Goal: Task Accomplishment & Management: Manage account settings

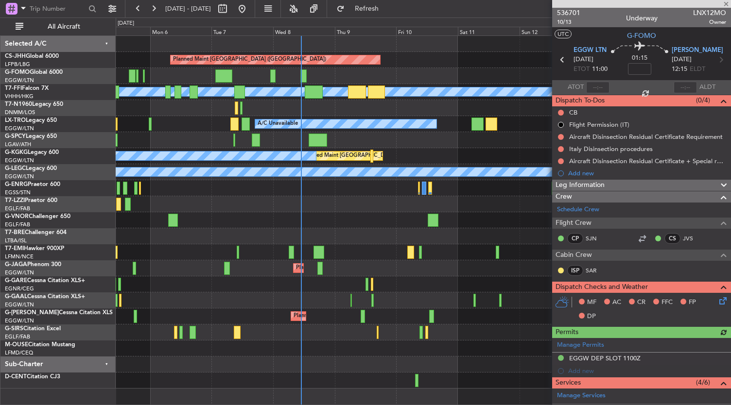
click at [310, 276] on div "Planned Maint [GEOGRAPHIC_DATA] ([GEOGRAPHIC_DATA]) Planned Maint Geneva ([GEOG…" at bounding box center [423, 212] width 615 height 353
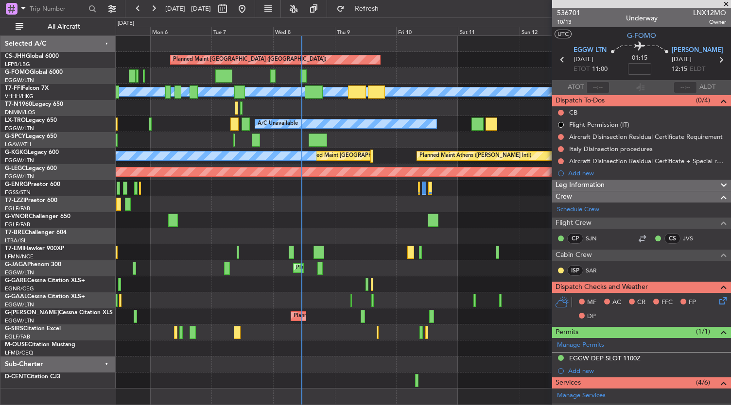
click at [363, 209] on div at bounding box center [423, 204] width 615 height 16
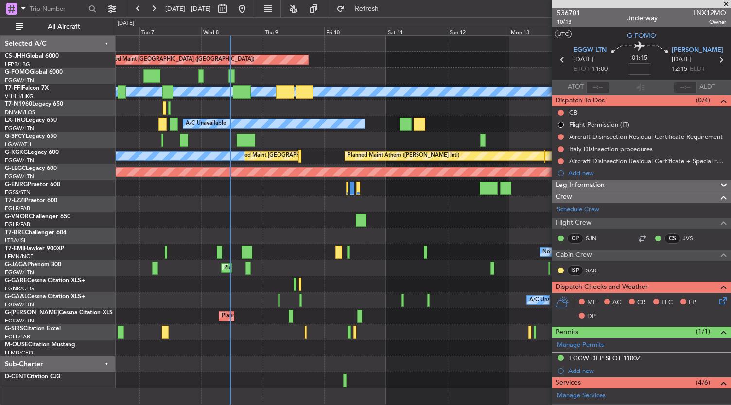
click at [334, 217] on div "Planned Maint [GEOGRAPHIC_DATA] ([GEOGRAPHIC_DATA]) Planned Maint Geneva ([GEOG…" at bounding box center [423, 212] width 615 height 353
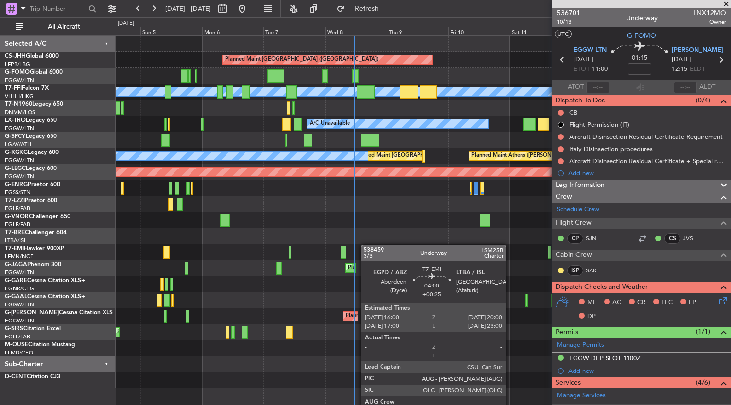
click at [367, 245] on div "Planned Maint [GEOGRAPHIC_DATA] ([GEOGRAPHIC_DATA]) Planned Maint Geneva ([GEOG…" at bounding box center [423, 212] width 615 height 353
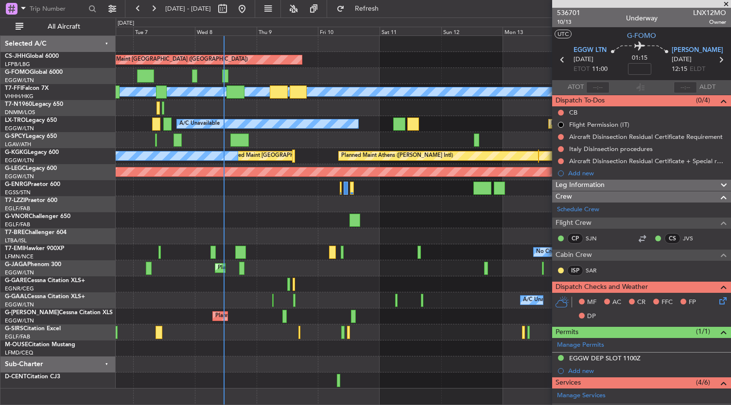
click at [117, 71] on div "Planned Maint [GEOGRAPHIC_DATA] ([GEOGRAPHIC_DATA]) Planned Maint Geneva ([GEOG…" at bounding box center [423, 212] width 615 height 353
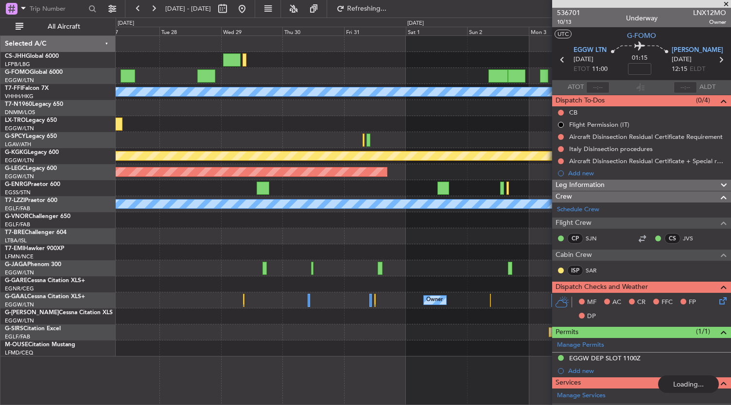
click at [312, 58] on div at bounding box center [423, 60] width 615 height 16
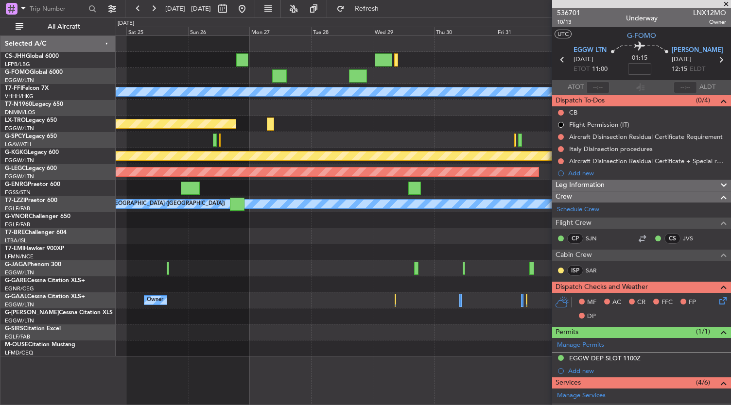
click at [91, 106] on div "Planned Maint Geneva (Cointrin) [PERSON_NAME] [PERSON_NAME] Planned Maint [GEOG…" at bounding box center [365, 211] width 731 height 388
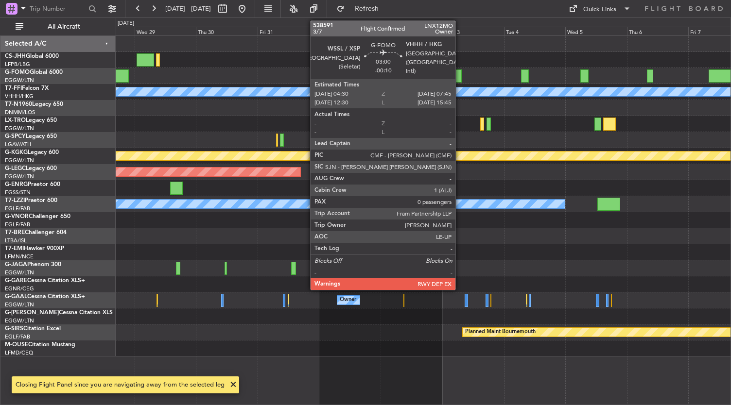
click at [460, 77] on div at bounding box center [457, 76] width 9 height 13
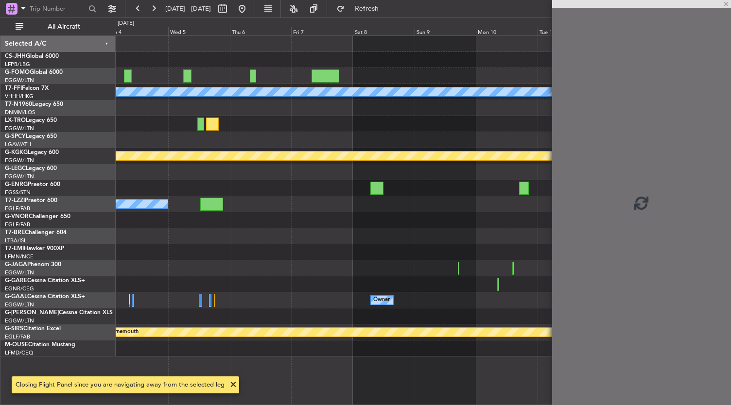
click at [106, 35] on fb-flight-board "[DATE] - [DATE] Refresh Quick Links All Aircraft Planned Maint Geneva ([GEOGRAP…" at bounding box center [365, 206] width 731 height 398
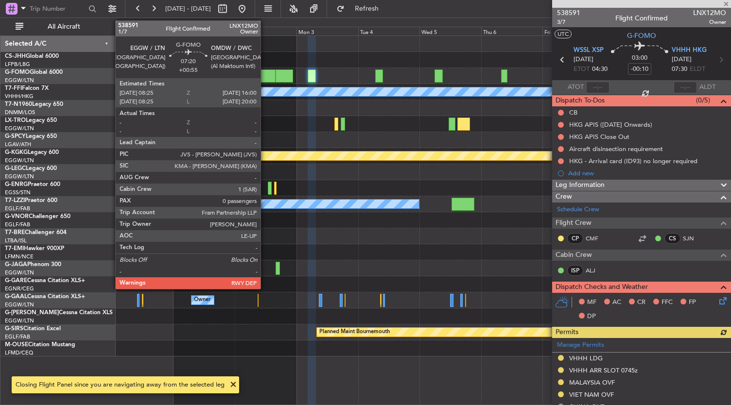
click at [265, 75] on div at bounding box center [266, 76] width 20 height 13
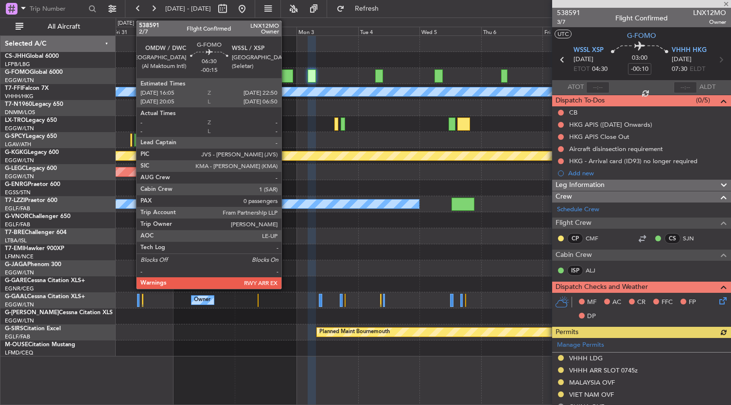
click at [286, 74] on div at bounding box center [284, 76] width 17 height 13
type input "+00:55"
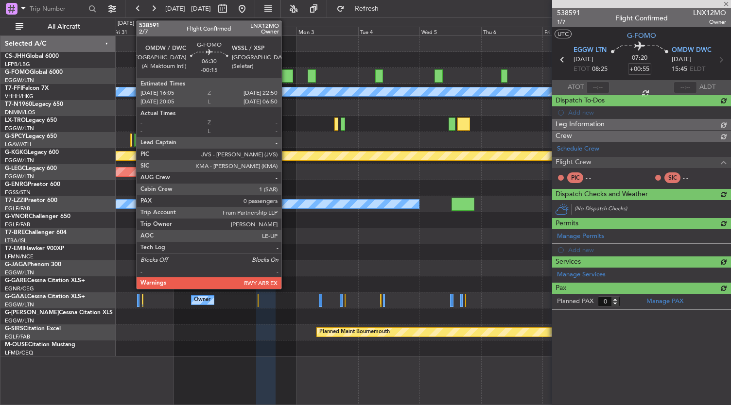
click at [286, 74] on div at bounding box center [284, 76] width 17 height 13
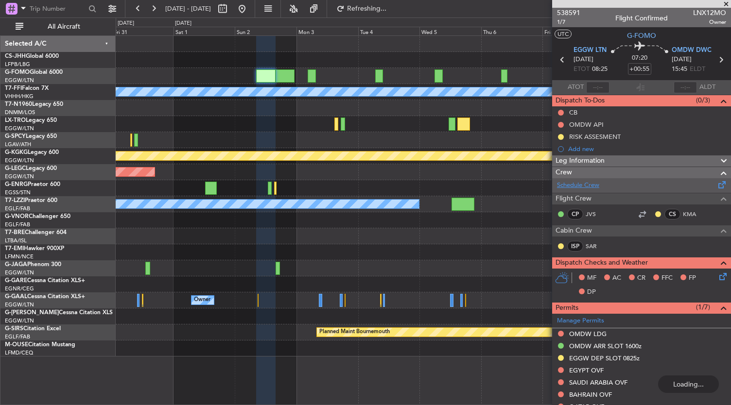
click at [592, 184] on link "Schedule Crew" at bounding box center [578, 186] width 42 height 10
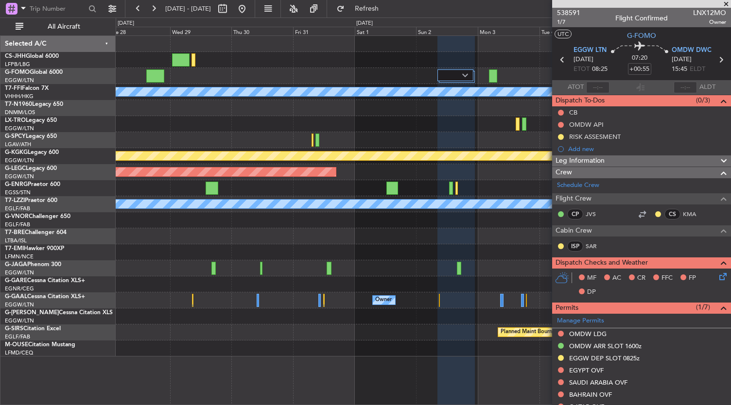
click at [508, 338] on div "Planned Maint Geneva (Cointrin) [PERSON_NAME] [PERSON_NAME] Planned Maint [GEOG…" at bounding box center [423, 196] width 615 height 321
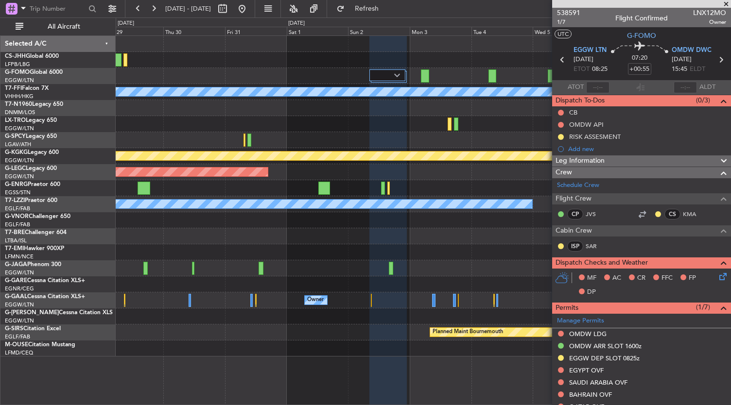
click at [251, 265] on div at bounding box center [423, 269] width 615 height 16
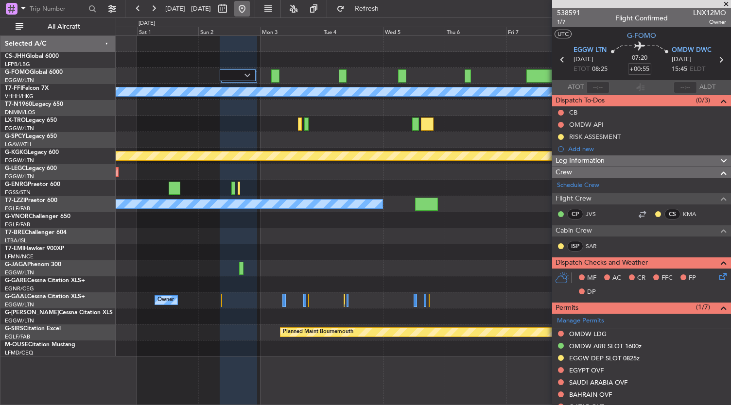
click at [250, 11] on button at bounding box center [242, 9] width 16 height 16
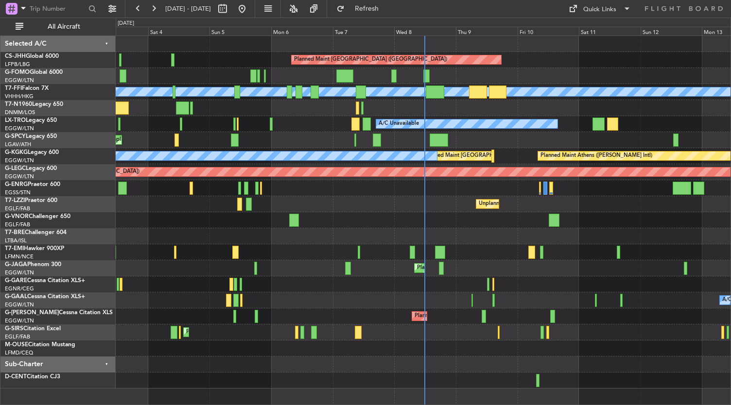
click at [324, 386] on div at bounding box center [423, 381] width 615 height 16
click at [413, 379] on div at bounding box center [423, 381] width 615 height 16
click at [478, 373] on div at bounding box center [423, 381] width 615 height 16
click at [470, 369] on div at bounding box center [423, 365] width 615 height 16
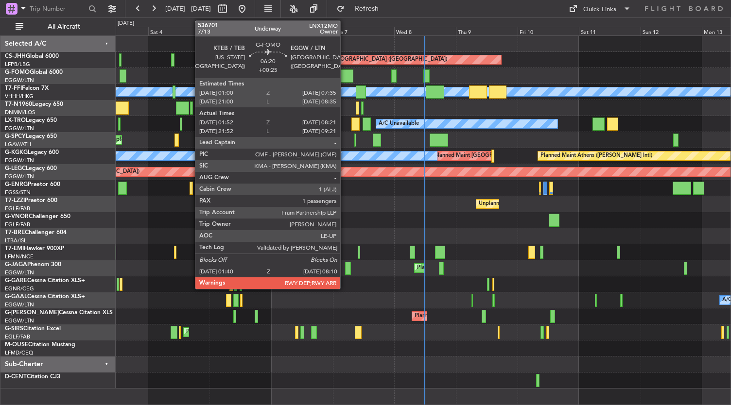
click at [345, 73] on div at bounding box center [344, 76] width 17 height 13
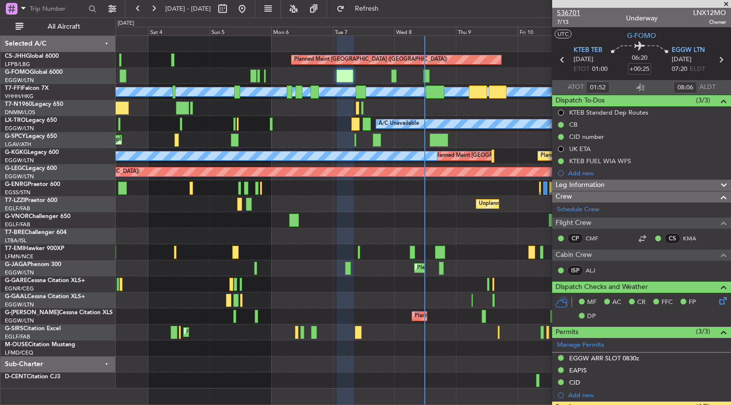
click at [576, 12] on span "536701" at bounding box center [568, 13] width 23 height 10
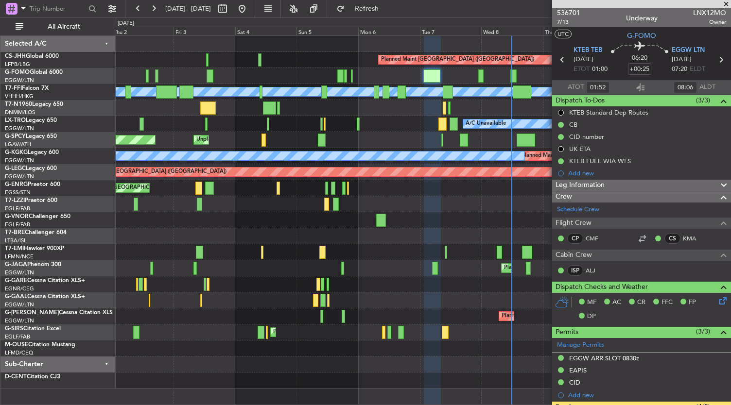
click at [391, 78] on div at bounding box center [423, 76] width 615 height 16
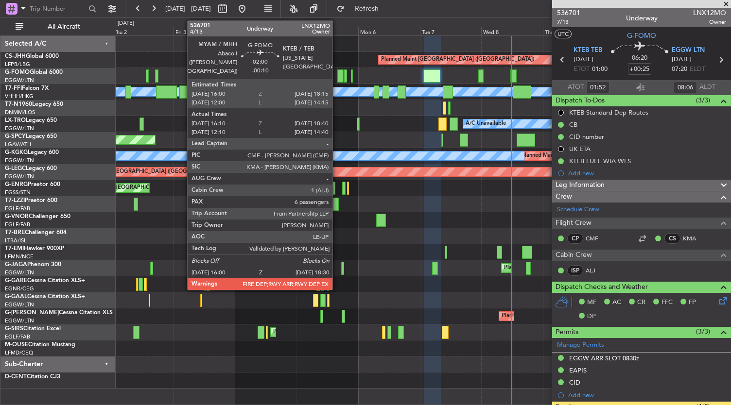
click at [337, 75] on div at bounding box center [340, 76] width 7 height 13
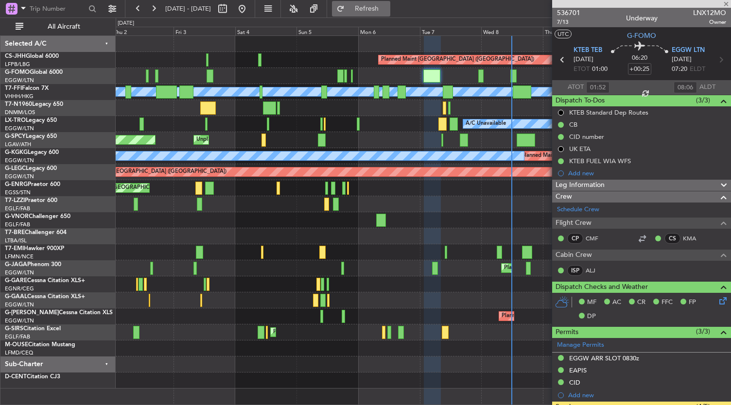
click at [387, 8] on span "Refresh" at bounding box center [367, 8] width 41 height 7
type input "-00:10"
type input "16:10"
type input "18:25"
type input "6"
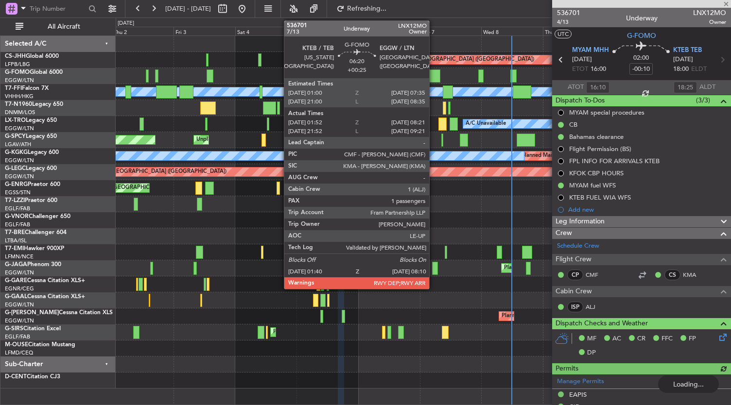
type input "+00:25"
type input "01:52"
type input "08:06"
type input "1"
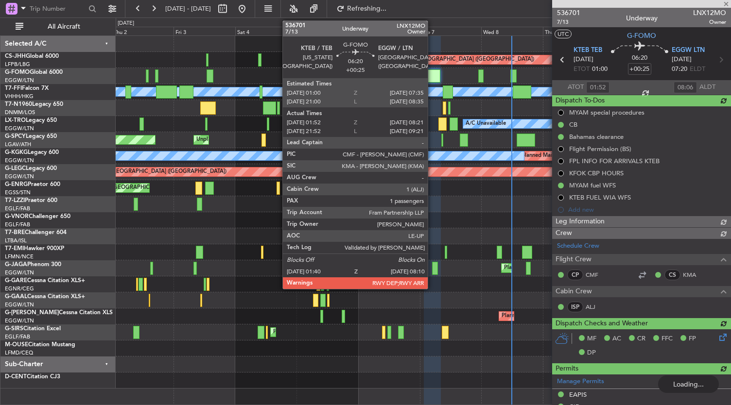
click at [433, 70] on div at bounding box center [431, 76] width 17 height 13
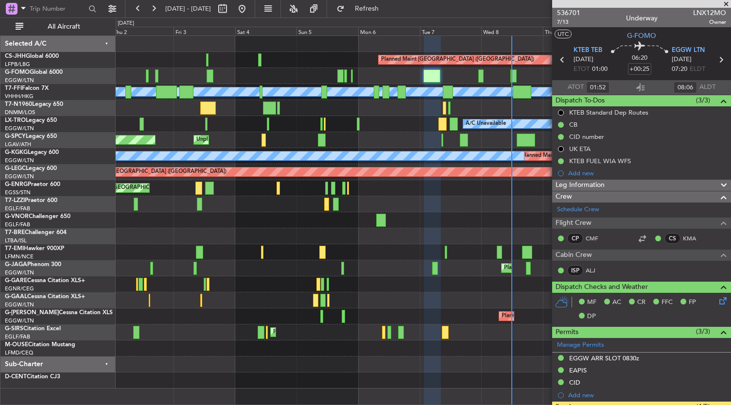
click at [326, 389] on div "Planned Maint [GEOGRAPHIC_DATA] ([GEOGRAPHIC_DATA]) Planned Maint Geneva ([GEOG…" at bounding box center [424, 220] width 616 height 370
